Goal: Transaction & Acquisition: Purchase product/service

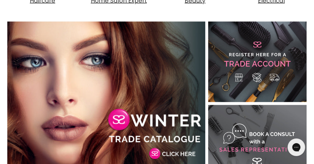
scroll to position [350, 0]
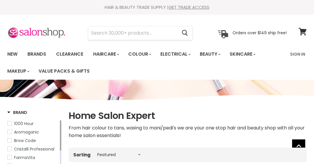
select select "manual"
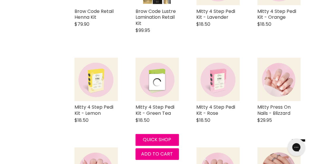
scroll to position [1226, 0]
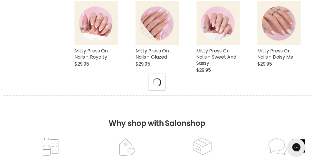
select select "manual"
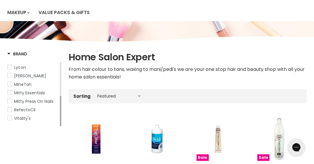
scroll to position [0, 0]
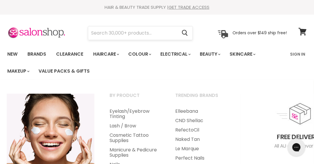
click at [137, 35] on input "Search" at bounding box center [132, 32] width 89 height 13
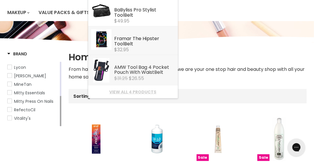
scroll to position [29, 0]
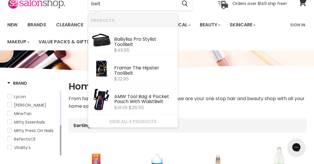
type input "belt"
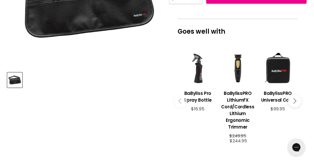
scroll to position [292, 0]
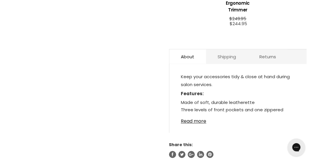
click at [212, 57] on link "Shipping" at bounding box center [227, 56] width 42 height 14
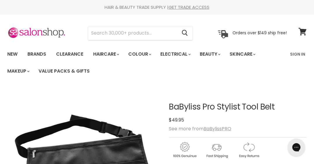
scroll to position [29, 0]
